Goal: Task Accomplishment & Management: Complete application form

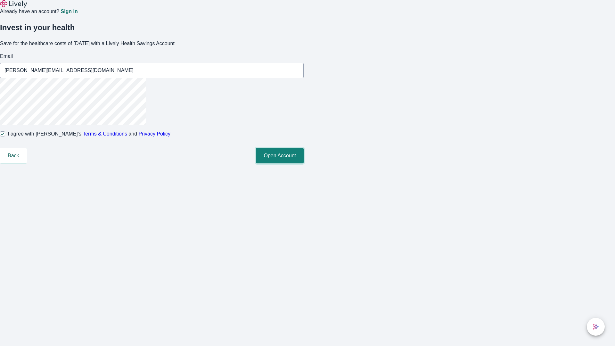
click at [303, 163] on button "Open Account" at bounding box center [280, 155] width 48 height 15
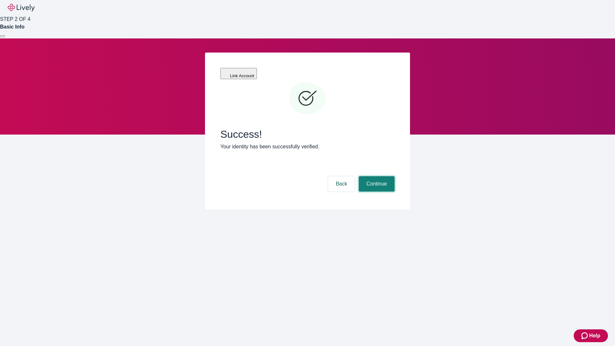
click at [375, 176] on button "Continue" at bounding box center [377, 183] width 36 height 15
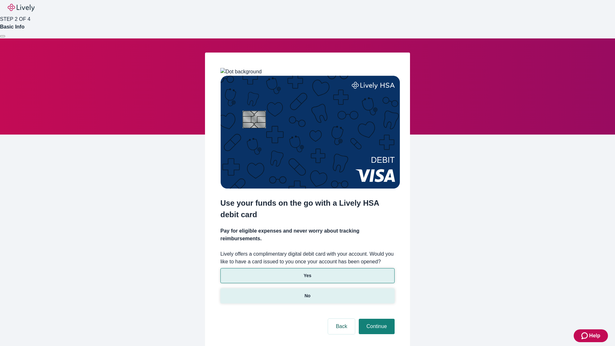
click at [307, 292] on p "No" at bounding box center [307, 295] width 6 height 7
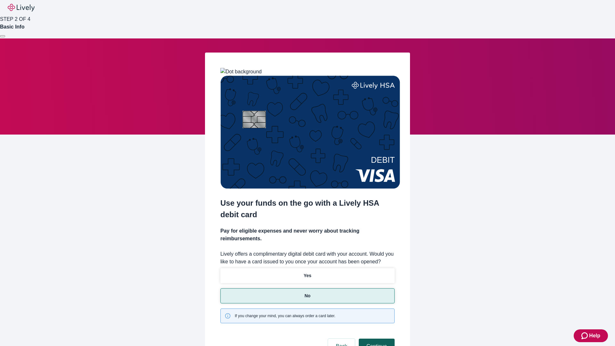
click at [375, 338] on button "Continue" at bounding box center [377, 345] width 36 height 15
